Goal: Navigation & Orientation: Find specific page/section

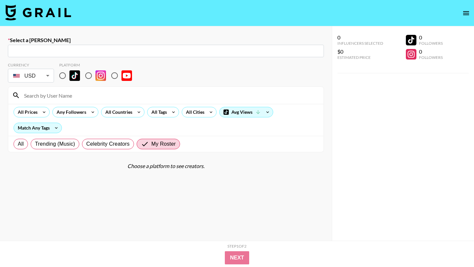
click at [463, 14] on icon "open drawer" at bounding box center [466, 13] width 6 height 4
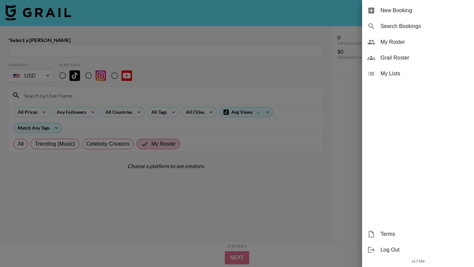
click at [390, 38] on span "My Roster" at bounding box center [424, 42] width 88 height 8
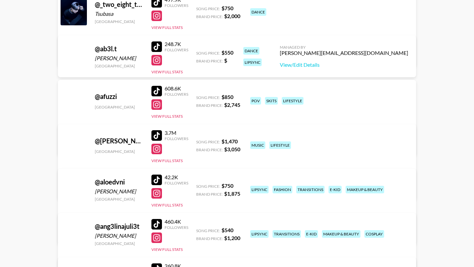
scroll to position [265, 0]
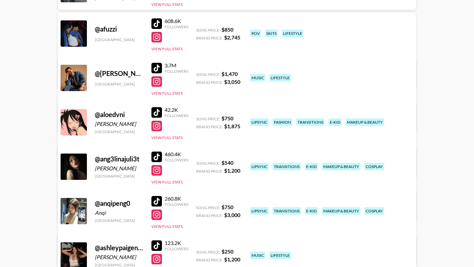
click at [158, 22] on div at bounding box center [156, 23] width 11 height 11
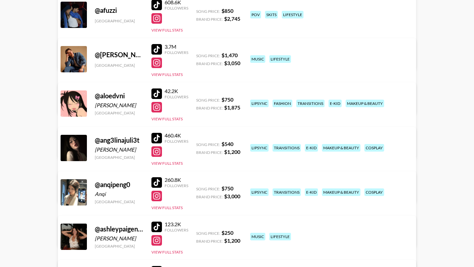
scroll to position [294, 0]
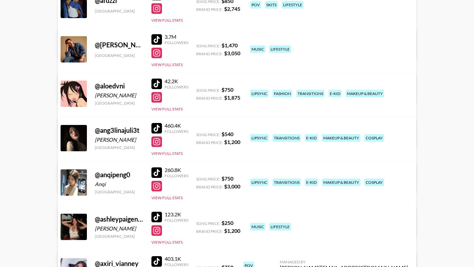
click at [160, 86] on div at bounding box center [156, 84] width 11 height 11
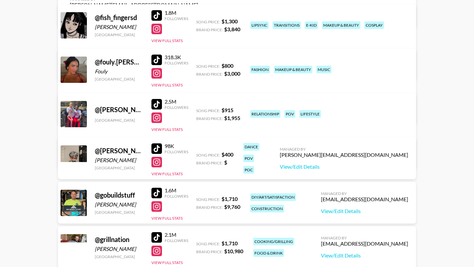
scroll to position [1207, 0]
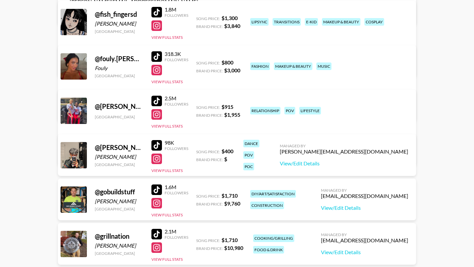
click at [159, 143] on div at bounding box center [156, 145] width 11 height 11
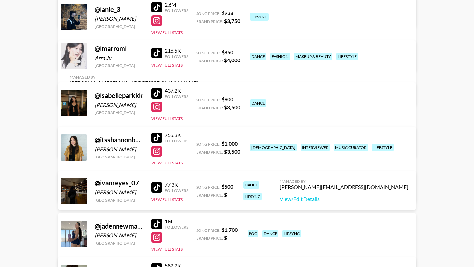
scroll to position [1658, 0]
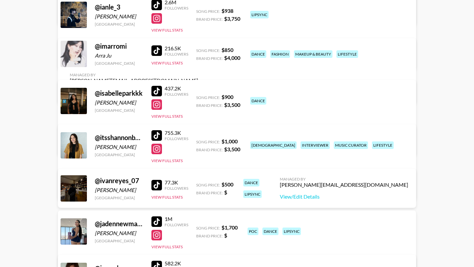
click at [155, 189] on div at bounding box center [156, 185] width 11 height 11
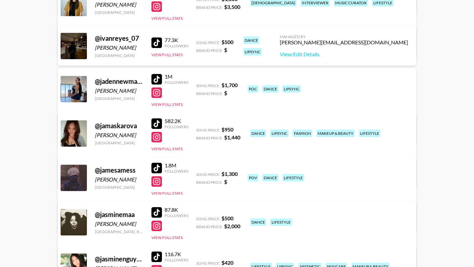
scroll to position [1805, 0]
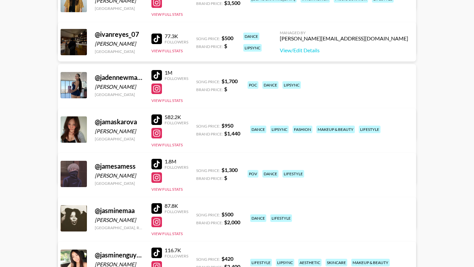
click at [157, 119] on div at bounding box center [156, 119] width 11 height 11
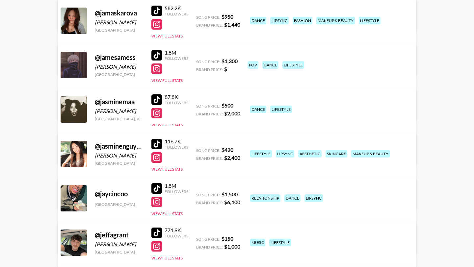
scroll to position [1922, 0]
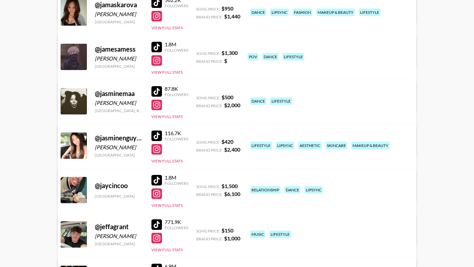
click at [157, 42] on div at bounding box center [156, 47] width 11 height 11
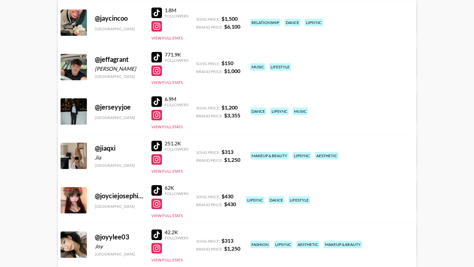
scroll to position [2089, 0]
click at [159, 57] on div at bounding box center [156, 57] width 11 height 11
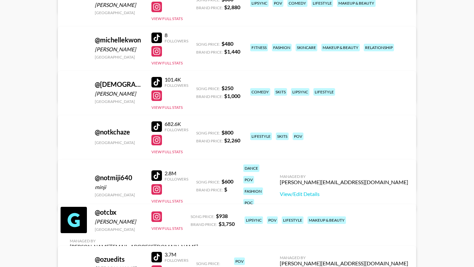
scroll to position [3130, 0]
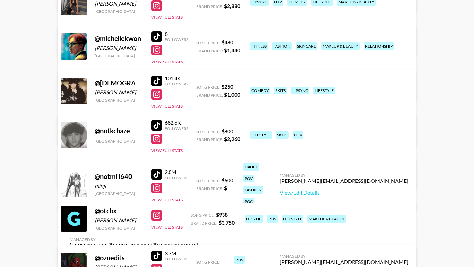
click at [155, 169] on div at bounding box center [156, 174] width 11 height 11
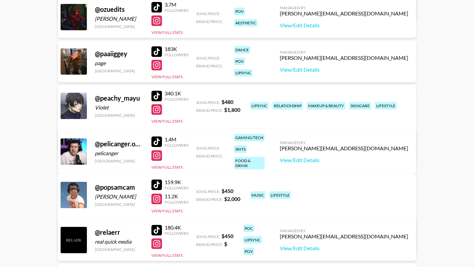
scroll to position [3381, 0]
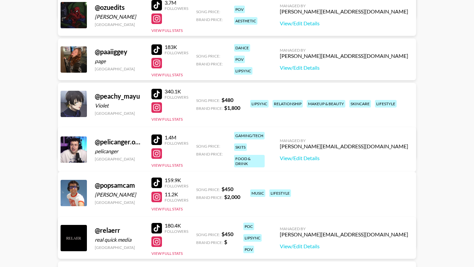
click at [158, 47] on div at bounding box center [156, 49] width 11 height 11
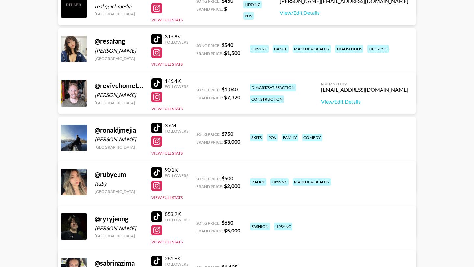
scroll to position [3629, 0]
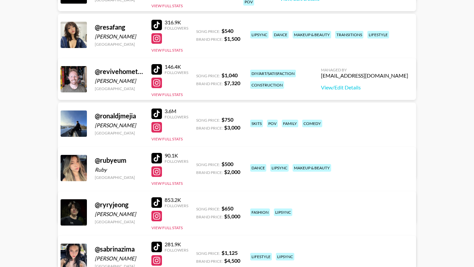
click at [157, 24] on div at bounding box center [156, 25] width 11 height 11
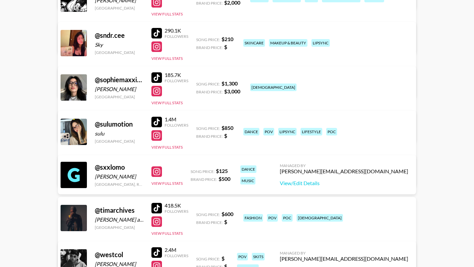
scroll to position [3991, 0]
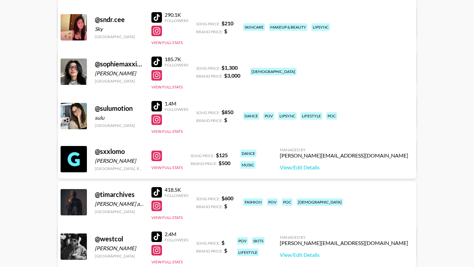
click at [157, 105] on div at bounding box center [156, 106] width 11 height 11
